Goal: Task Accomplishment & Management: Use online tool/utility

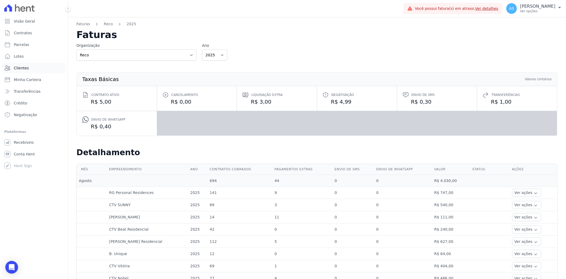
click at [23, 70] on span "Clientes" at bounding box center [21, 67] width 15 height 5
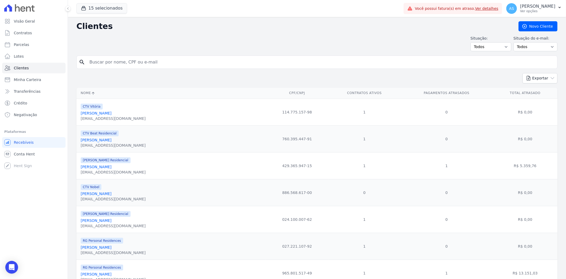
click at [108, 64] on input "search" at bounding box center [320, 62] width 469 height 11
type input "Raquel da Silva Sabino"
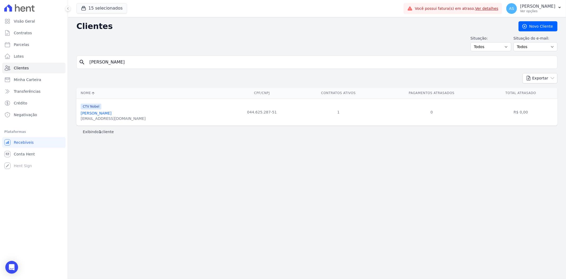
click at [110, 114] on link "Raquel Da Silva Sabino" at bounding box center [96, 113] width 31 height 4
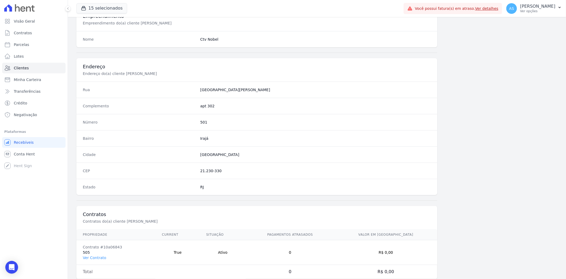
scroll to position [219, 0]
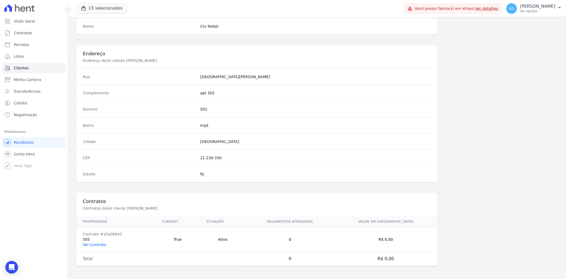
click at [91, 243] on link "Ver Contrato" at bounding box center [94, 244] width 23 height 4
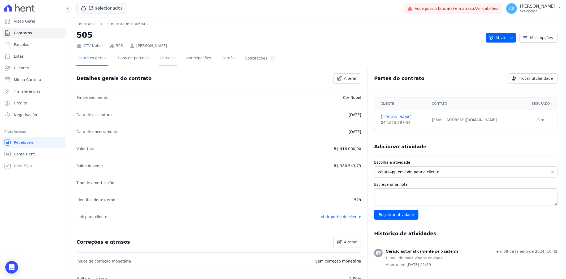
click at [160, 59] on link "Parcelas" at bounding box center [168, 59] width 18 height 14
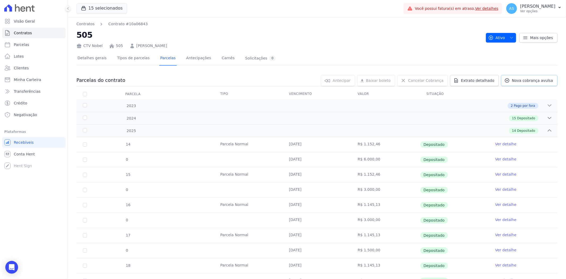
click at [532, 80] on span "Nova cobrança avulsa" at bounding box center [532, 80] width 41 height 5
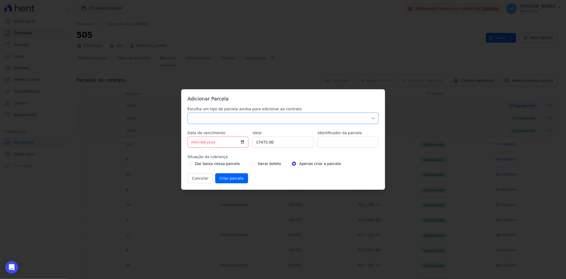
click at [217, 121] on select "Parcela Normal Sinal Caução Intercalada Chaves Pré Chaves Pós Chaves Taxas Quit…" at bounding box center [283, 118] width 191 height 11
select select "advance"
click at [188, 113] on select "Parcela Normal Sinal Caução Intercalada Chaves Pré Chaves Pós Chaves Taxas Quit…" at bounding box center [283, 118] width 191 height 11
drag, startPoint x: 275, startPoint y: 144, endPoint x: 214, endPoint y: 150, distance: 62.1
click at [216, 150] on div "Escolha um tipo de parcela avulsa para adicionar ao contrato Parcela Normal Sin…" at bounding box center [283, 144] width 191 height 77
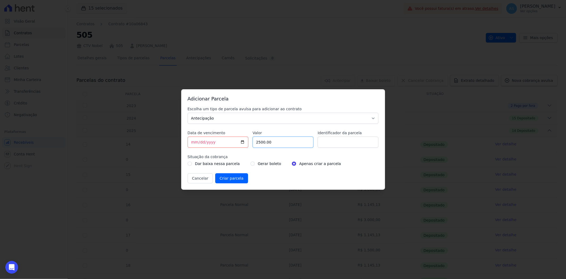
type input "2500.00"
type input "Amortização de saldo"
click at [251, 165] on input "radio" at bounding box center [253, 163] width 4 height 4
radio input "true"
click at [229, 179] on input "Criar parcela" at bounding box center [231, 178] width 33 height 10
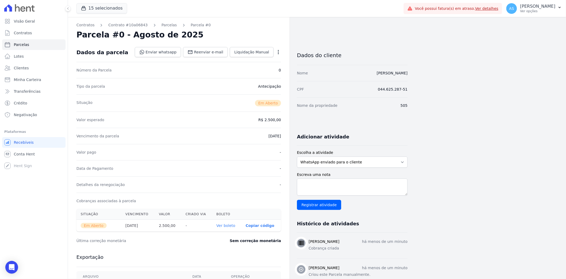
click at [229, 227] on link "Ver boleto" at bounding box center [225, 225] width 19 height 4
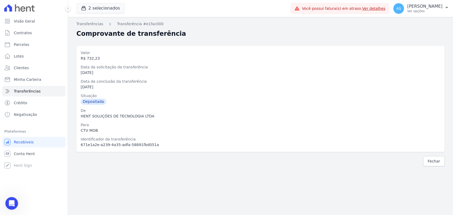
scroll to position [2380, 0]
